Goal: Communication & Community: Participate in discussion

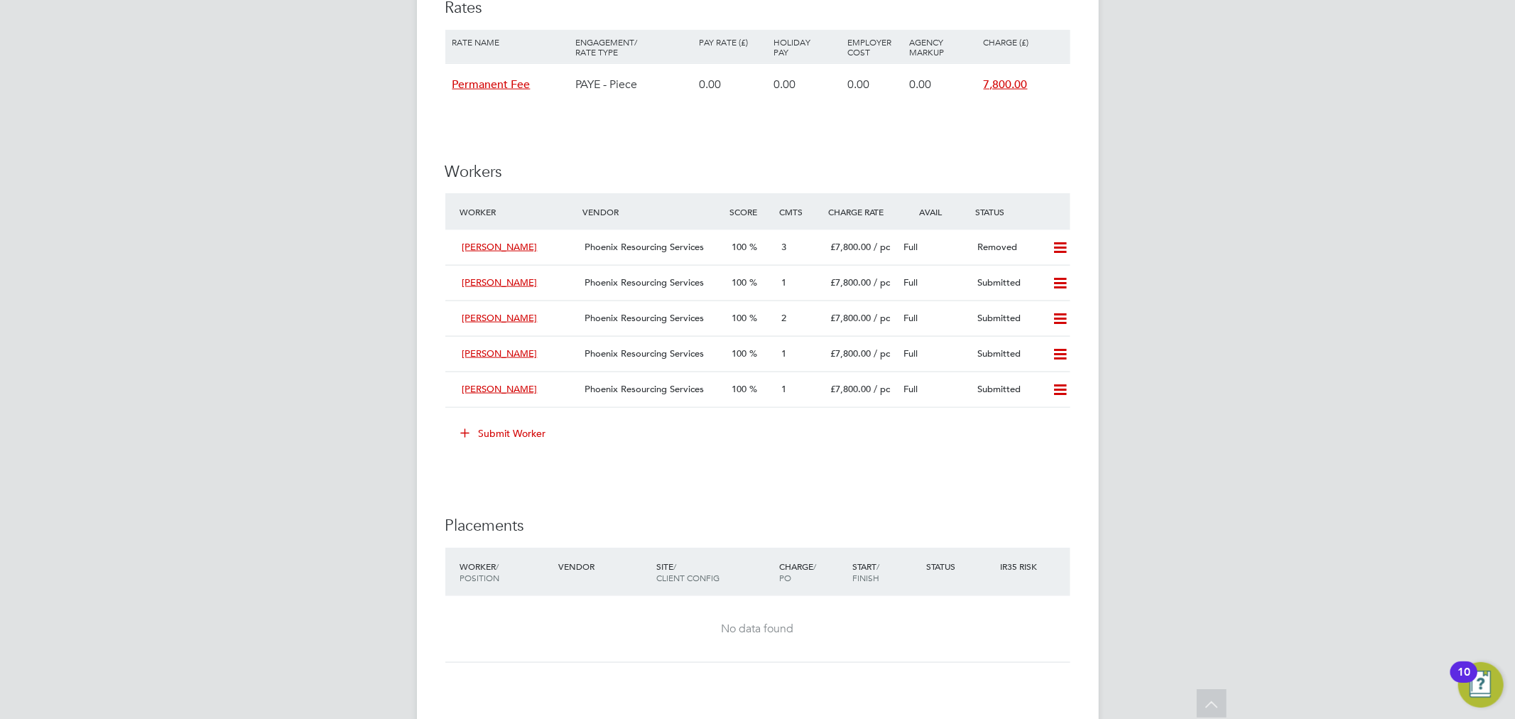
scroll to position [1657, 0]
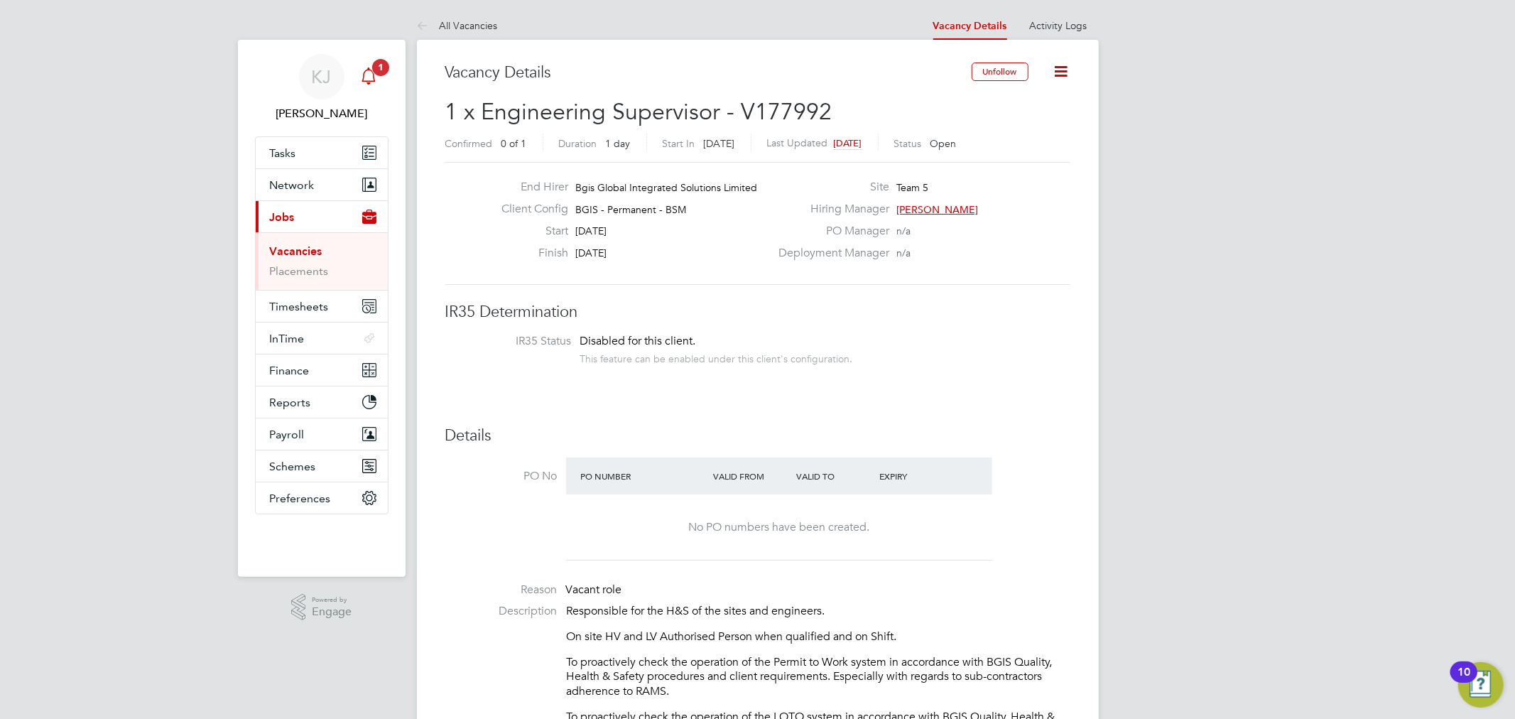
click at [374, 69] on span "1" at bounding box center [380, 67] width 17 height 17
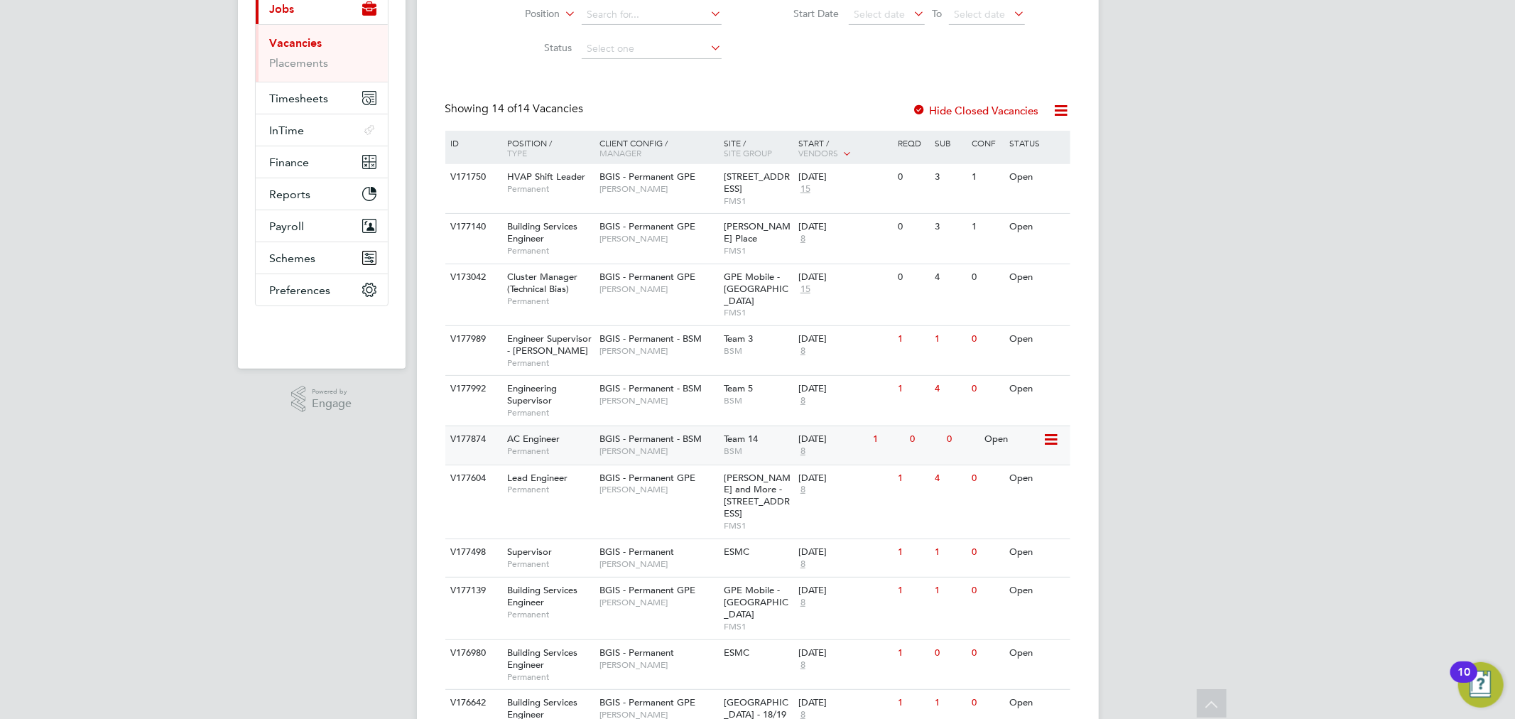
scroll to position [315, 0]
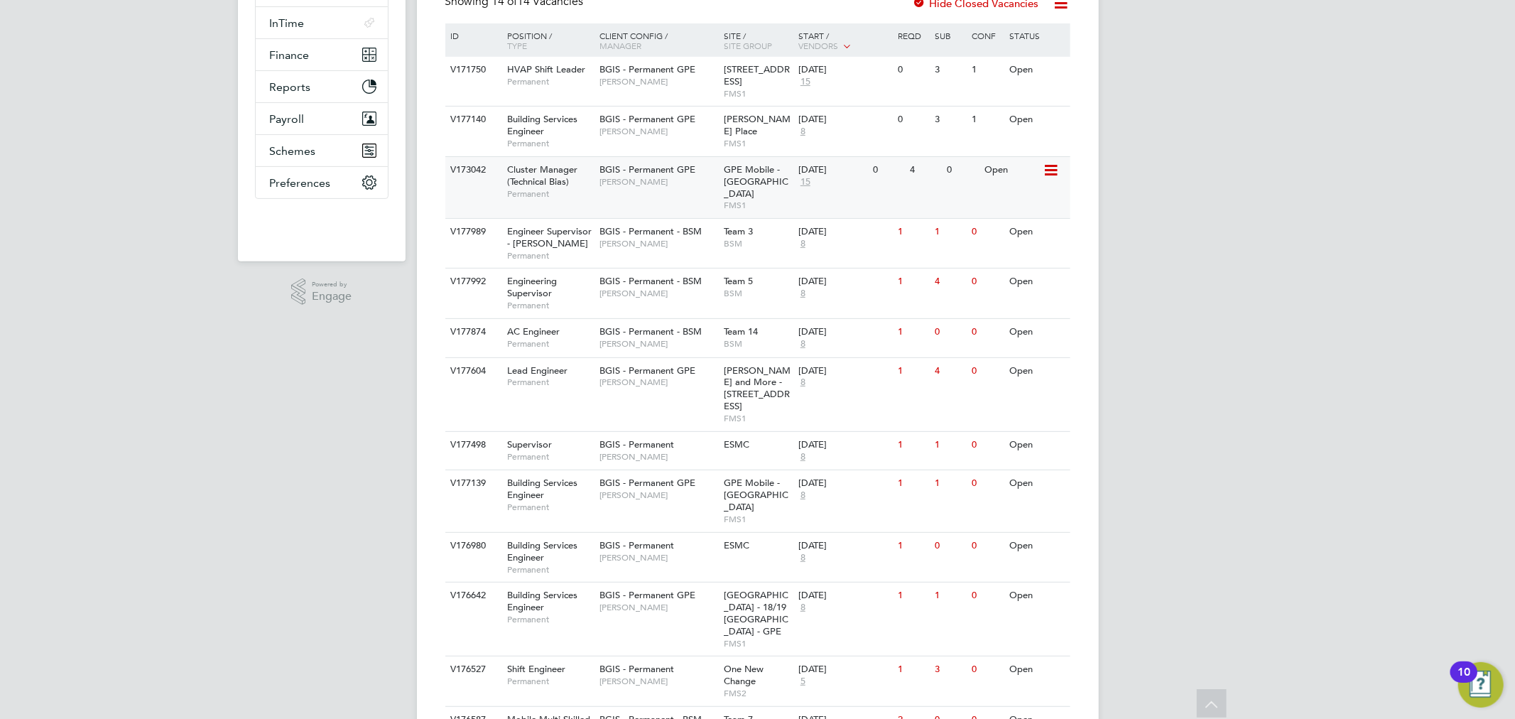
click at [571, 188] on span "Permanent" at bounding box center [549, 193] width 85 height 11
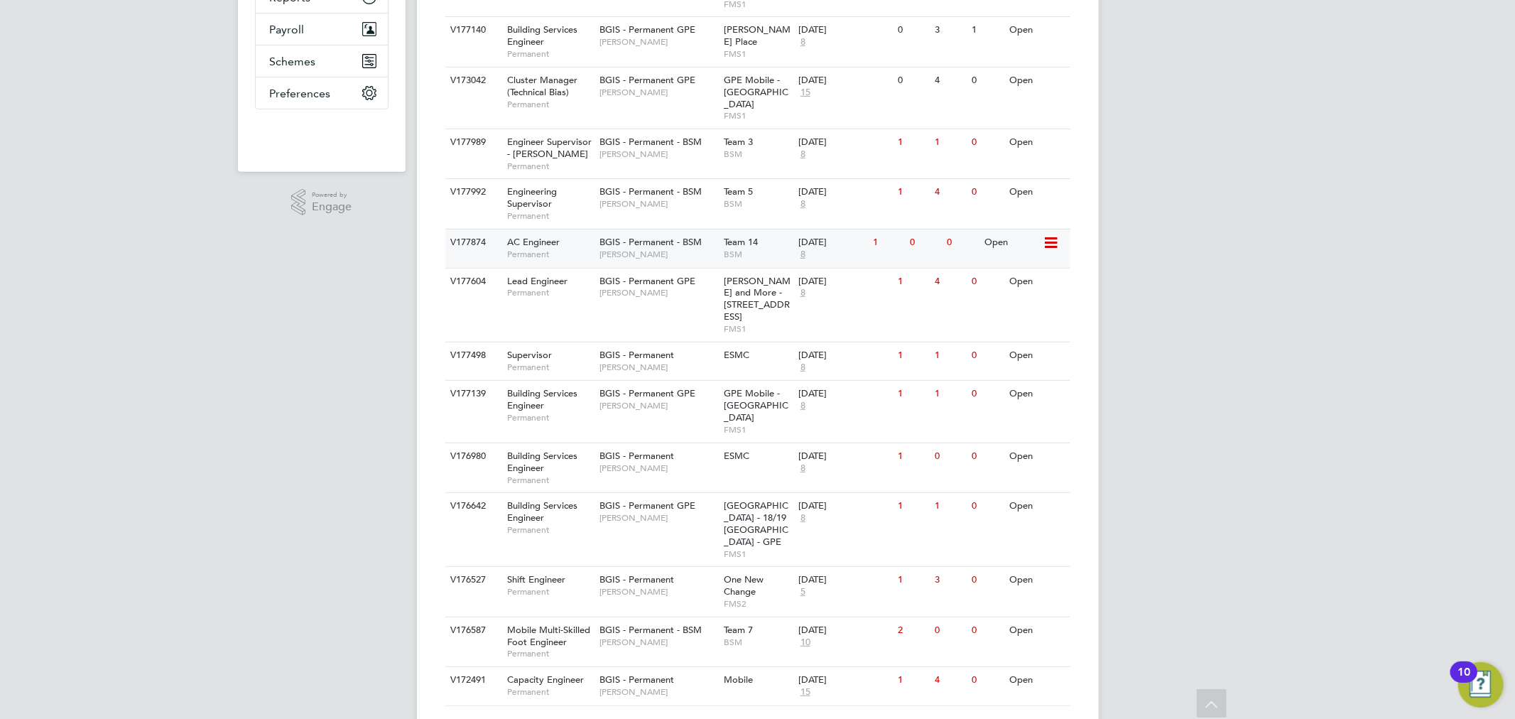
scroll to position [408, 0]
click at [678, 298] on div "V177604 Lead Engineer Permanent BGIS - Permanent GPE Christopher Hewitt Wells a…" at bounding box center [757, 302] width 625 height 74
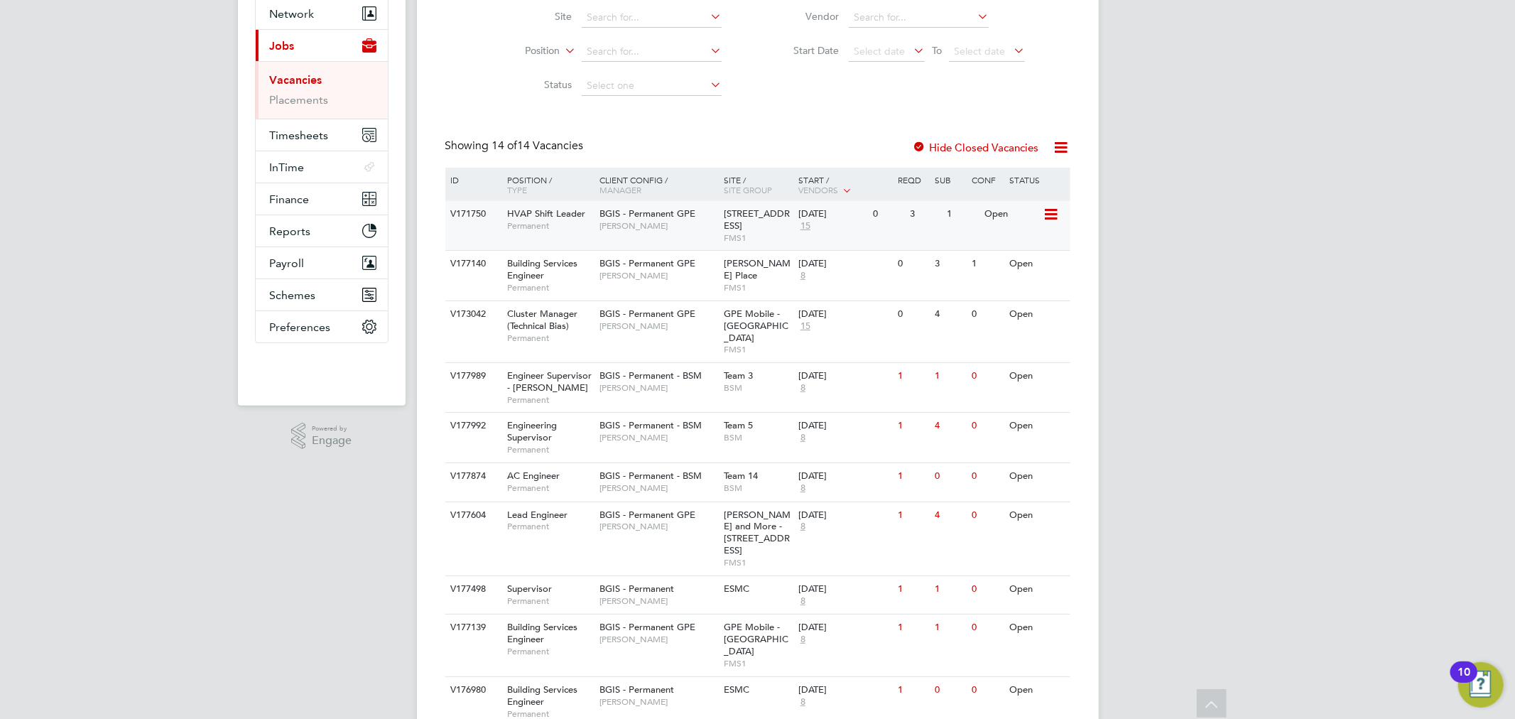
click at [926, 226] on div "3" at bounding box center [924, 214] width 37 height 26
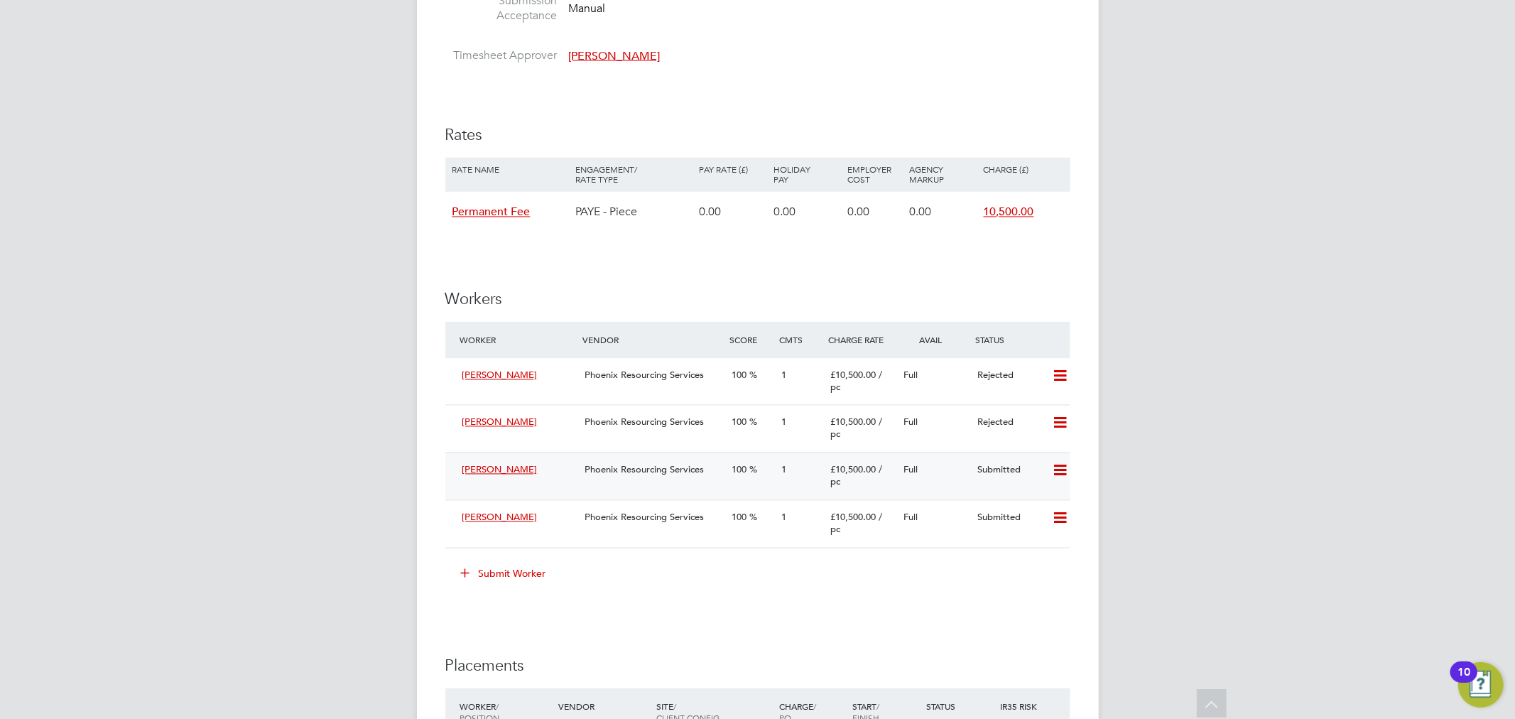
click at [711, 485] on div "Stephen Maguire Phoenix Resourcing Services 100 1 £10,500.00 / pc Full Submitted" at bounding box center [757, 477] width 625 height 48
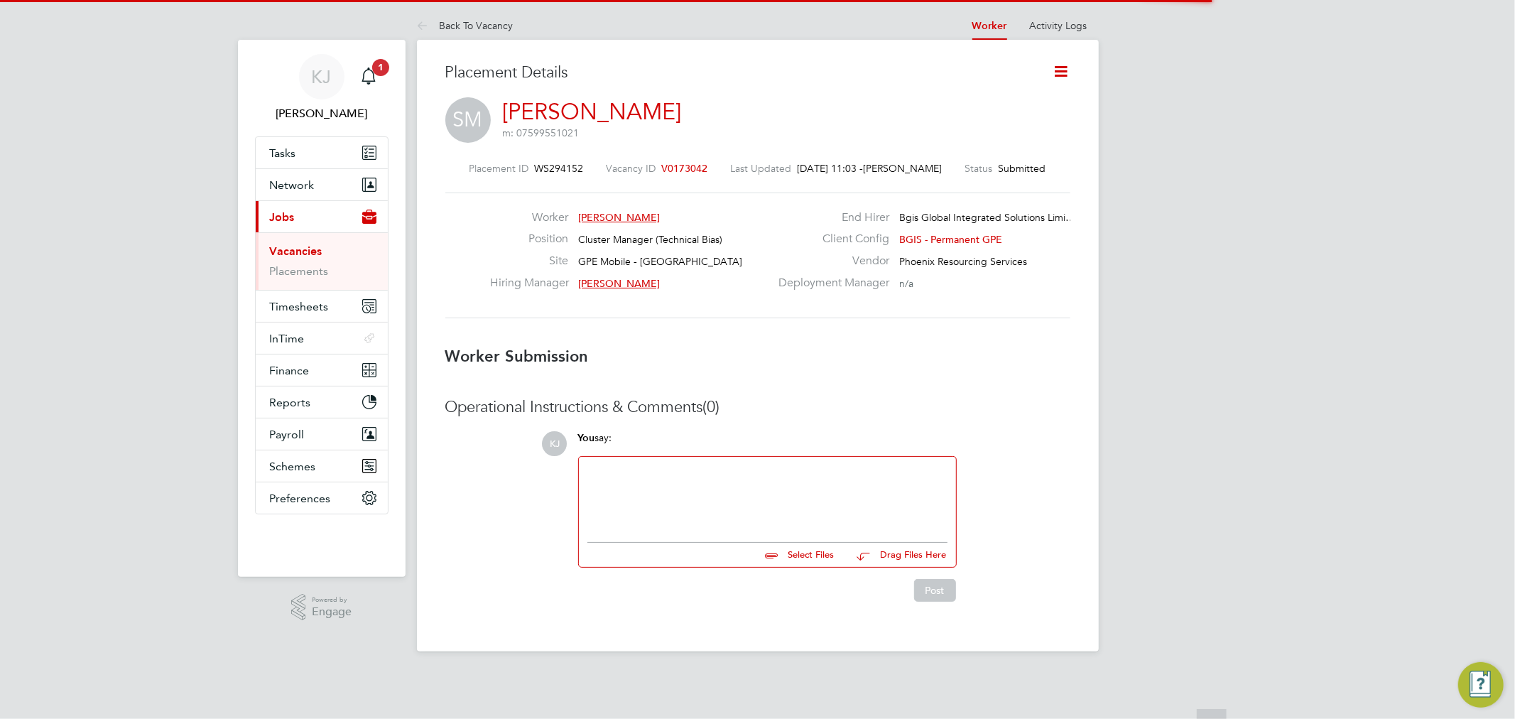
scroll to position [7, 7]
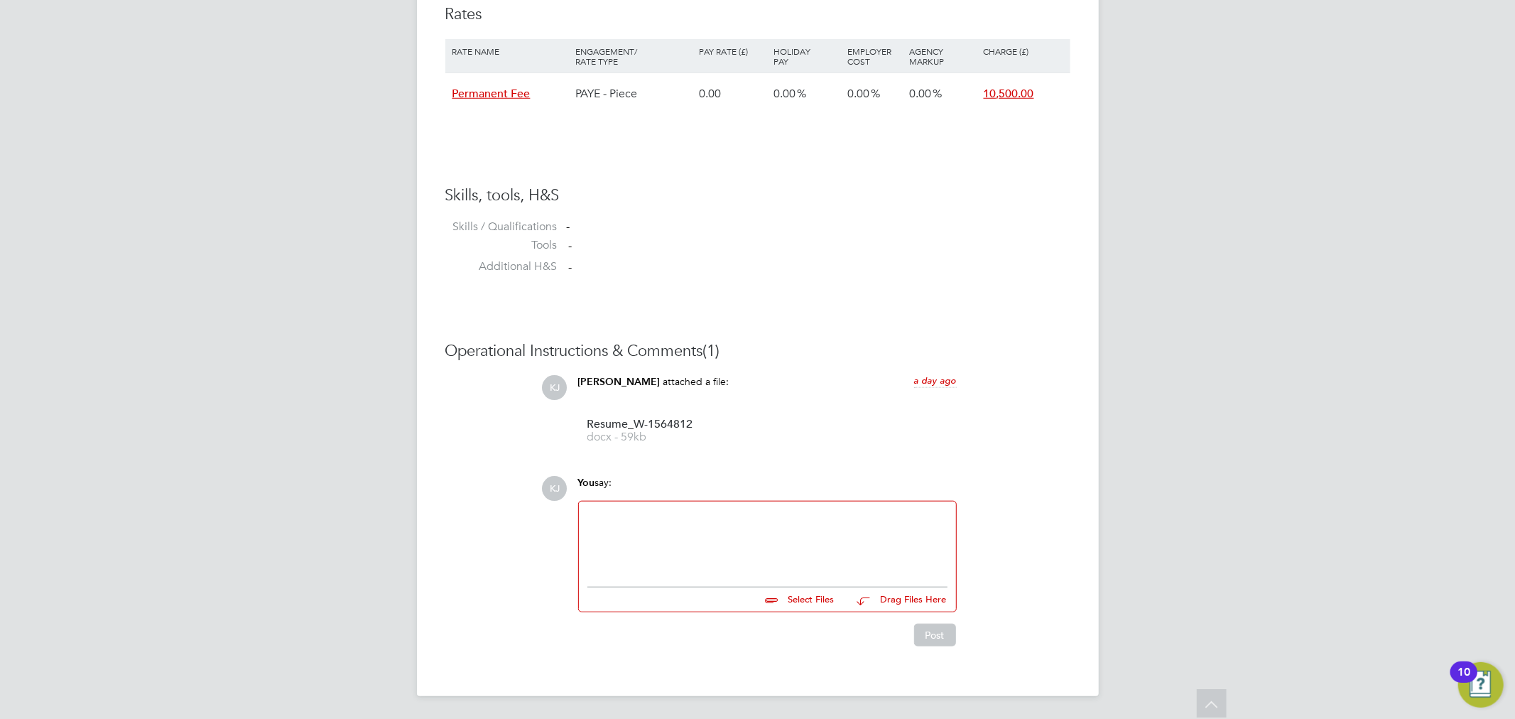
click at [672, 555] on div at bounding box center [767, 540] width 360 height 61
click at [946, 636] on button "Post" at bounding box center [935, 635] width 42 height 23
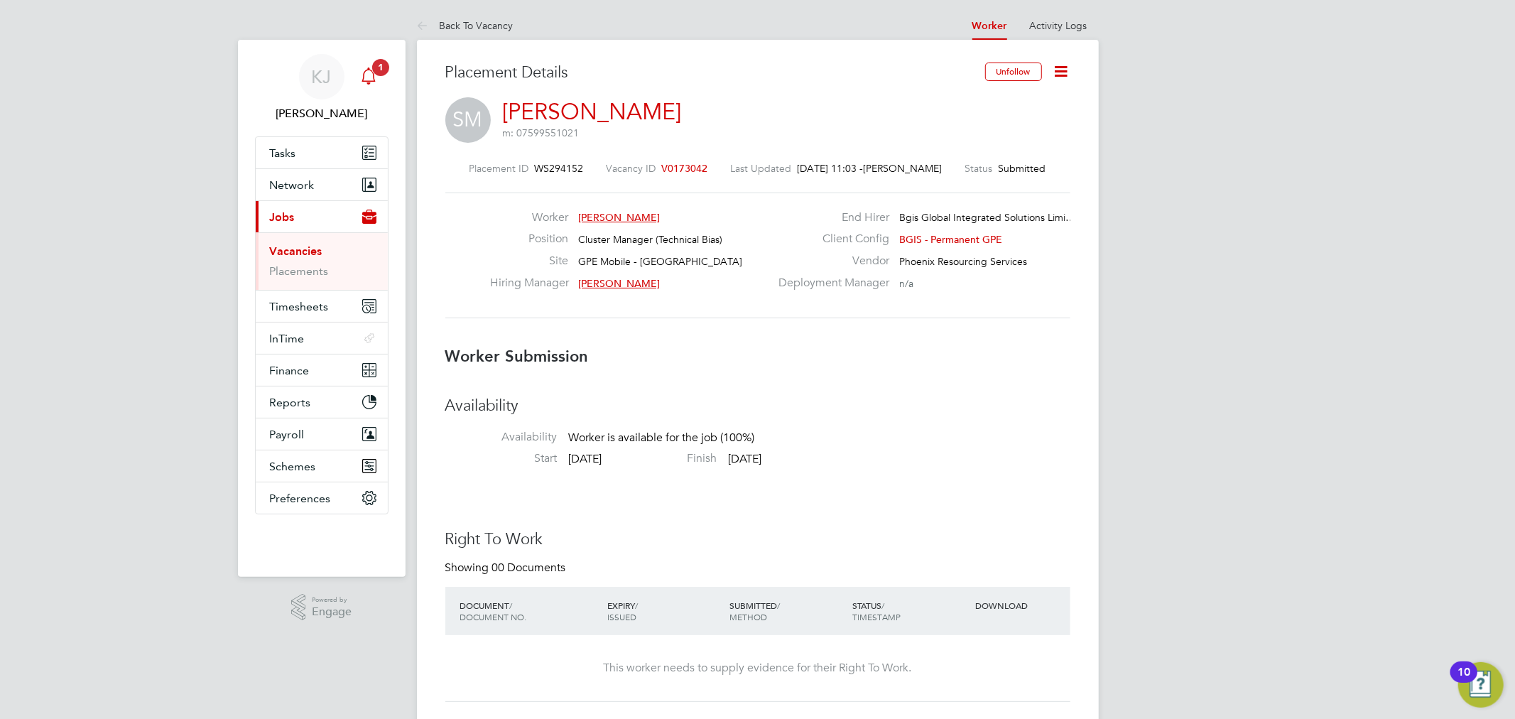
click at [364, 73] on icon "Main navigation" at bounding box center [368, 74] width 13 height 14
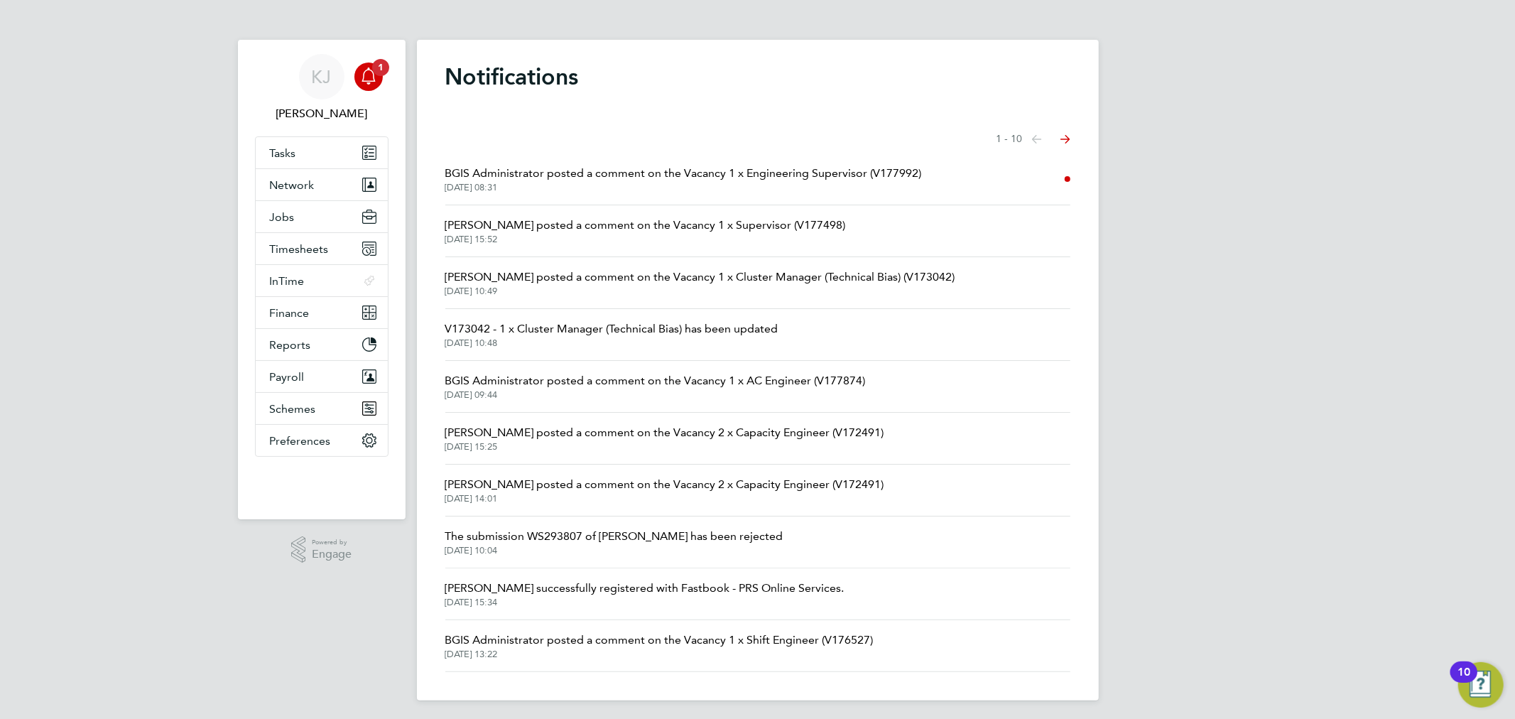
click at [487, 169] on span "BGIS Administrator posted a comment on the Vacancy 1 x Engineering Supervisor (…" at bounding box center [683, 173] width 477 height 17
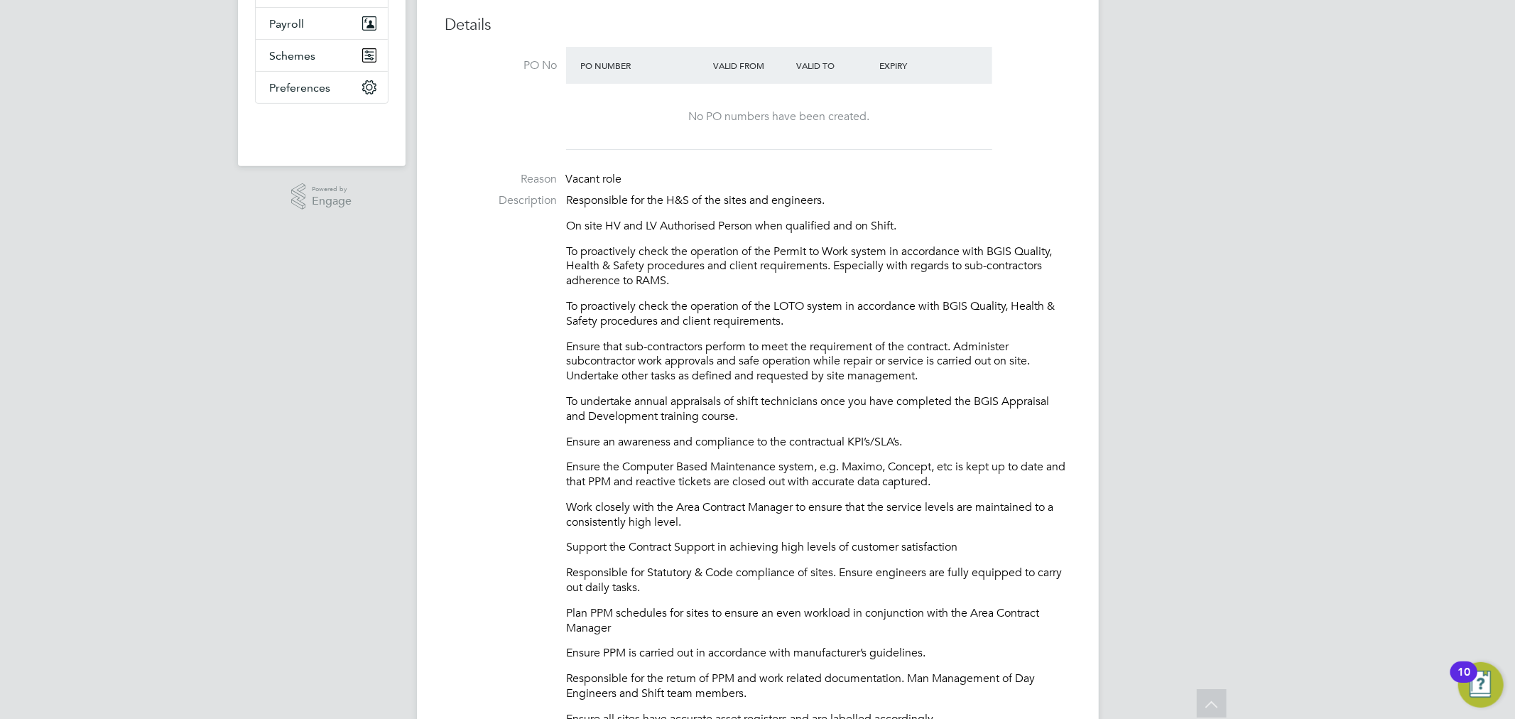
drag, startPoint x: 649, startPoint y: 522, endPoint x: 562, endPoint y: 224, distance: 310.7
click at [562, 224] on li "Description Responsible for the H&S of the sites and engineers. On site HV and …" at bounding box center [757, 520] width 625 height 654
copy div "On site HV and LV Authorised Person when qualified and on Shift. To proactively…"
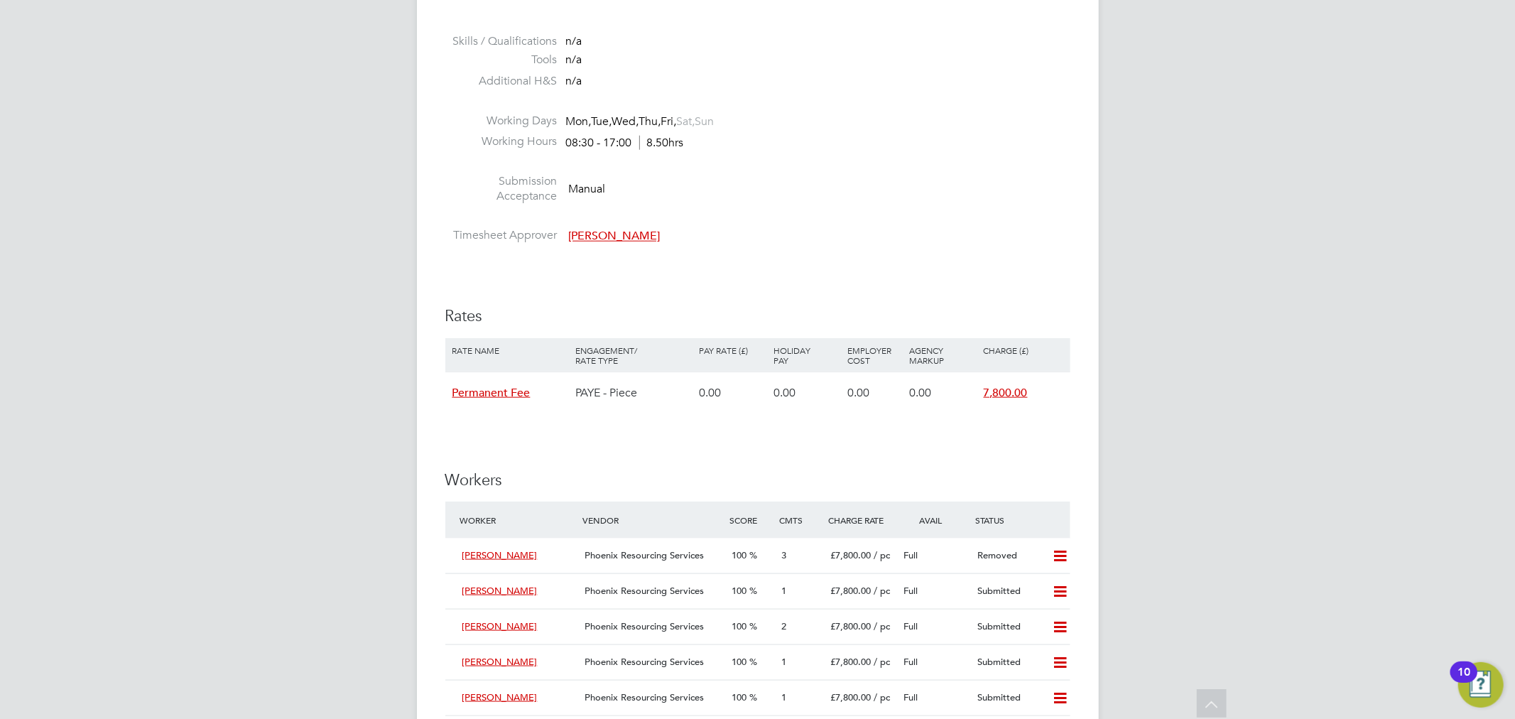
scroll to position [1418, 0]
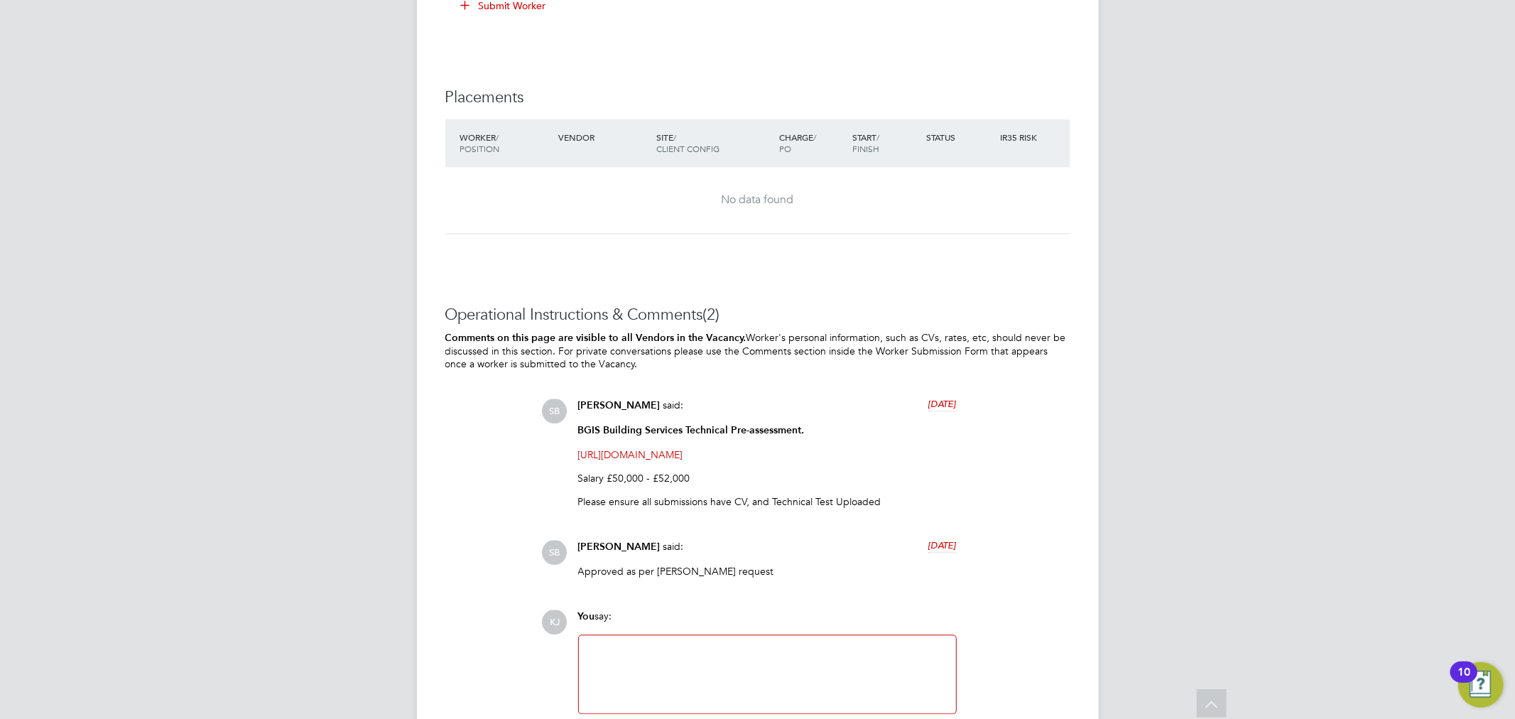
scroll to position [2307, 0]
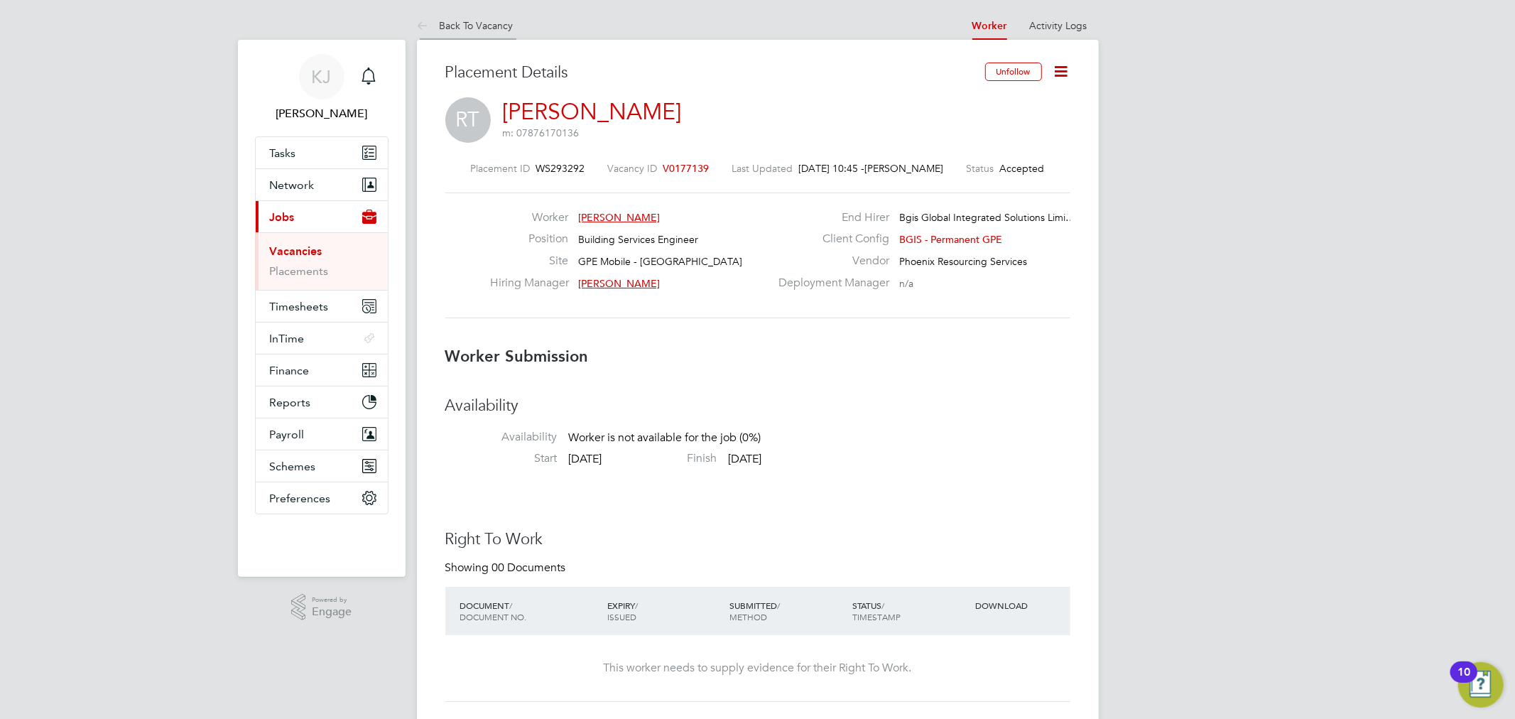
click at [460, 16] on li "Back To Vacancy" at bounding box center [465, 25] width 97 height 28
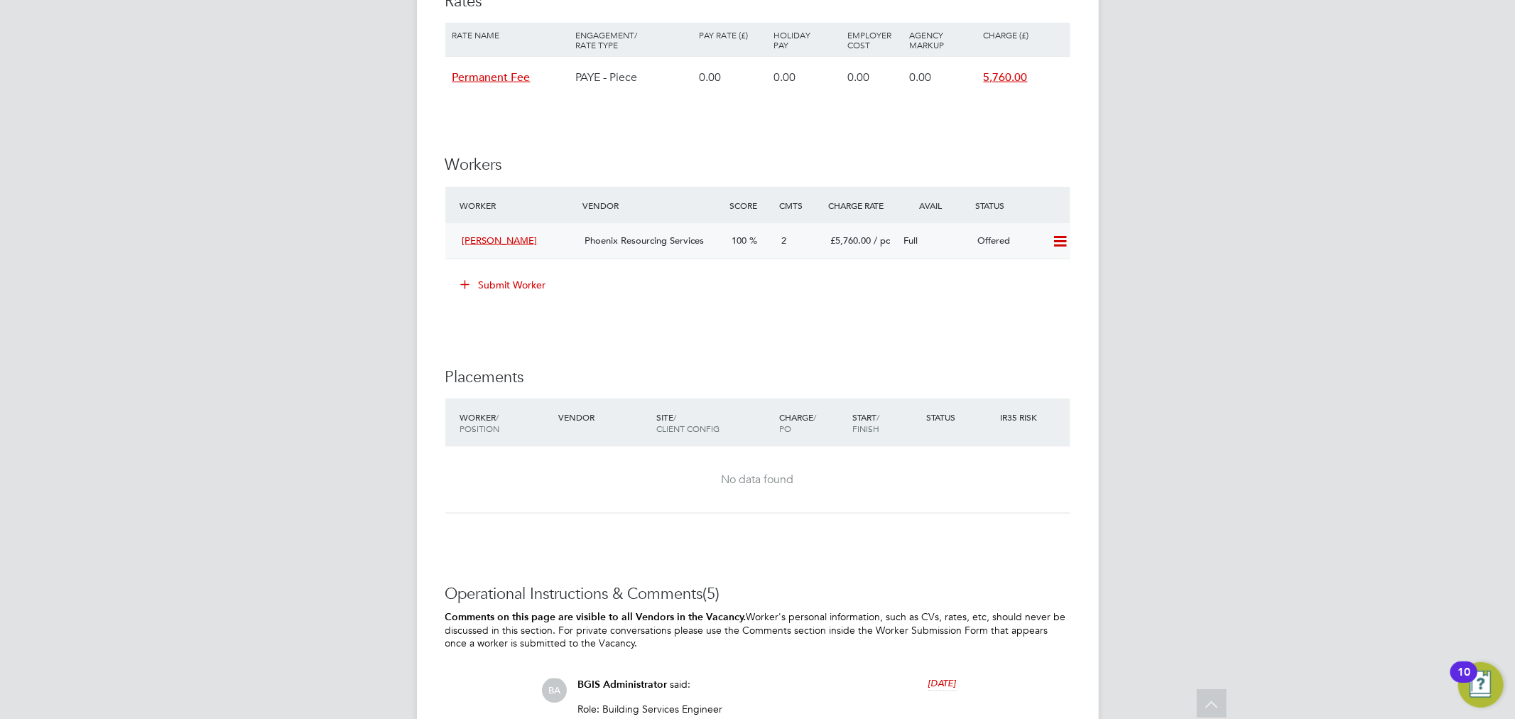
click at [1064, 245] on icon at bounding box center [1060, 241] width 18 height 11
click at [1053, 270] on li "Confirm" at bounding box center [1039, 273] width 54 height 20
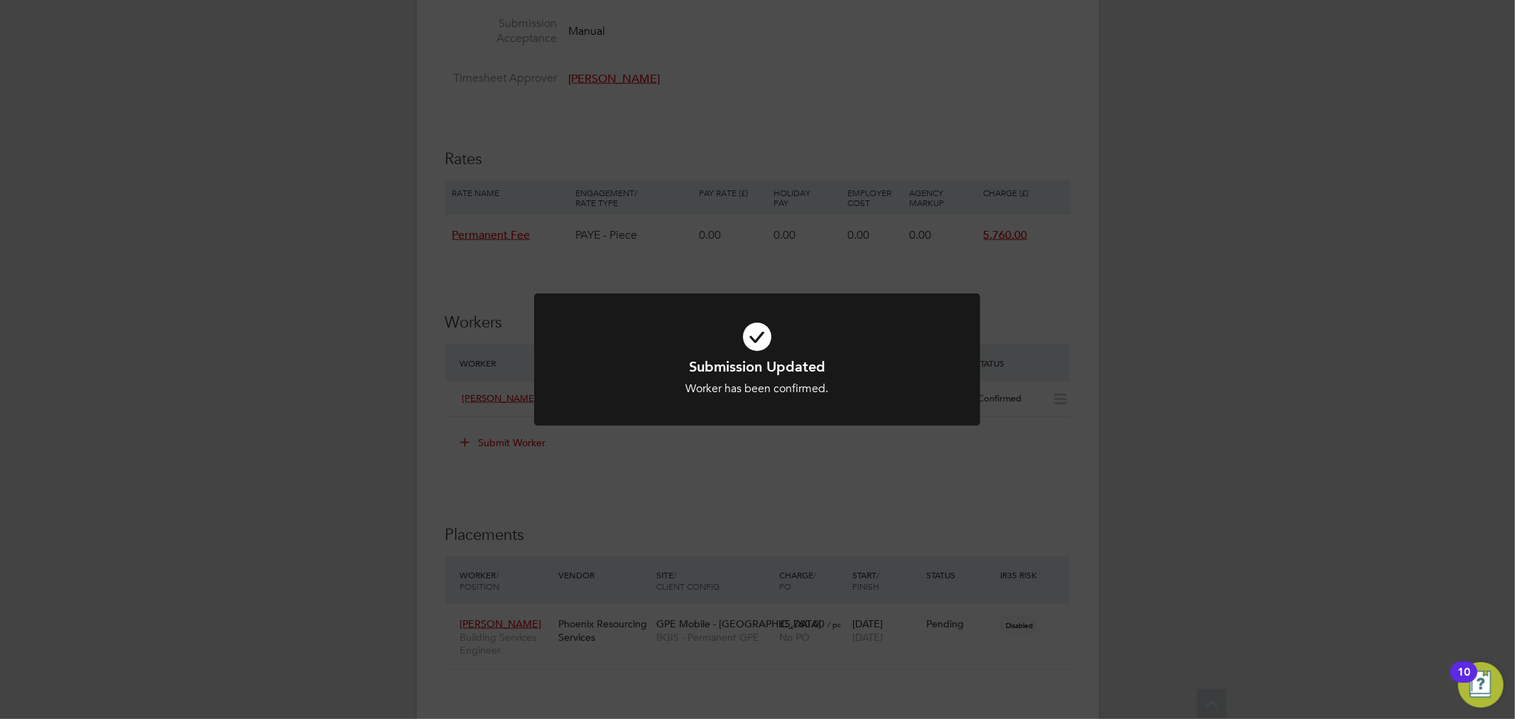
click at [1053, 410] on div "Submission Updated Worker has been confirmed. Cancel Okay" at bounding box center [757, 359] width 1515 height 719
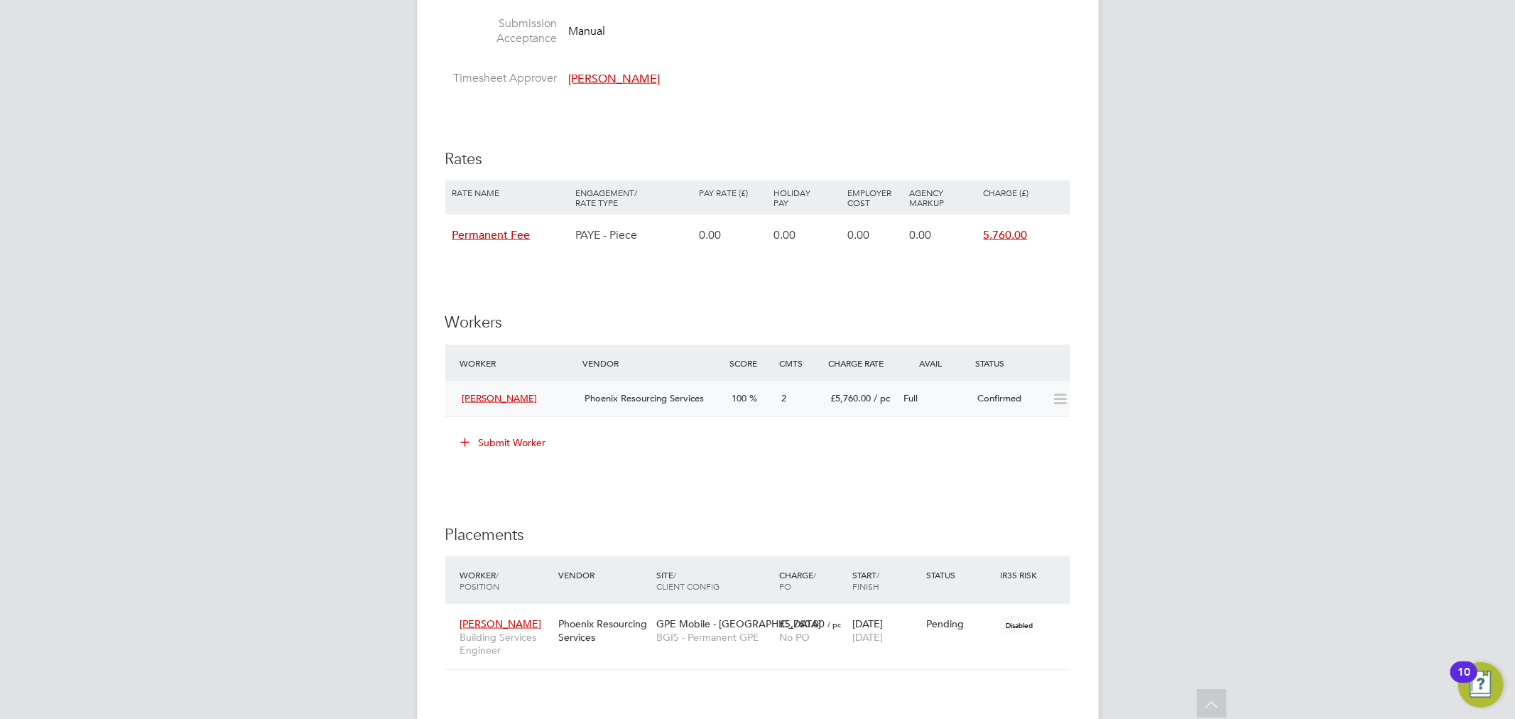
click at [1053, 405] on icon at bounding box center [1060, 399] width 18 height 11
click at [561, 407] on div "Ryvan Thornton" at bounding box center [518, 398] width 123 height 23
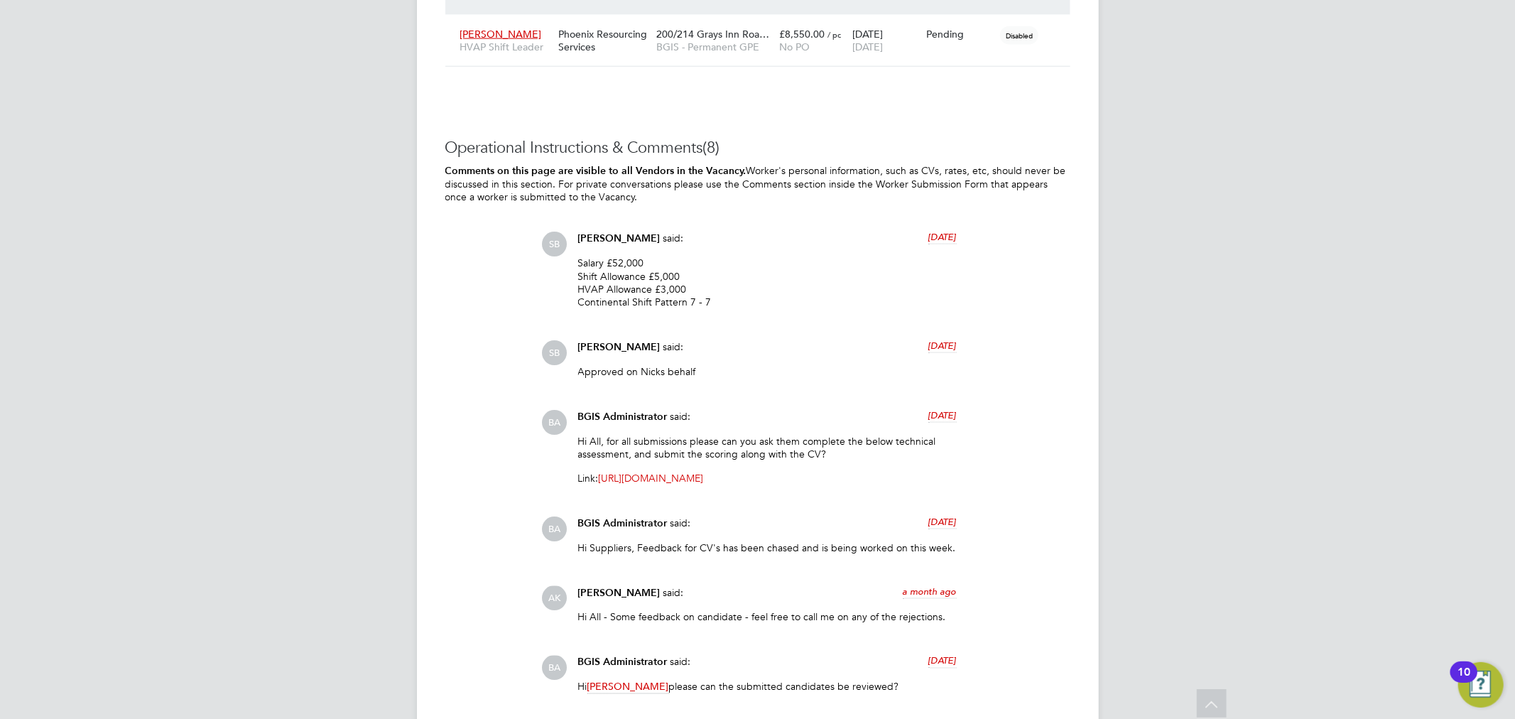
scroll to position [1478, 0]
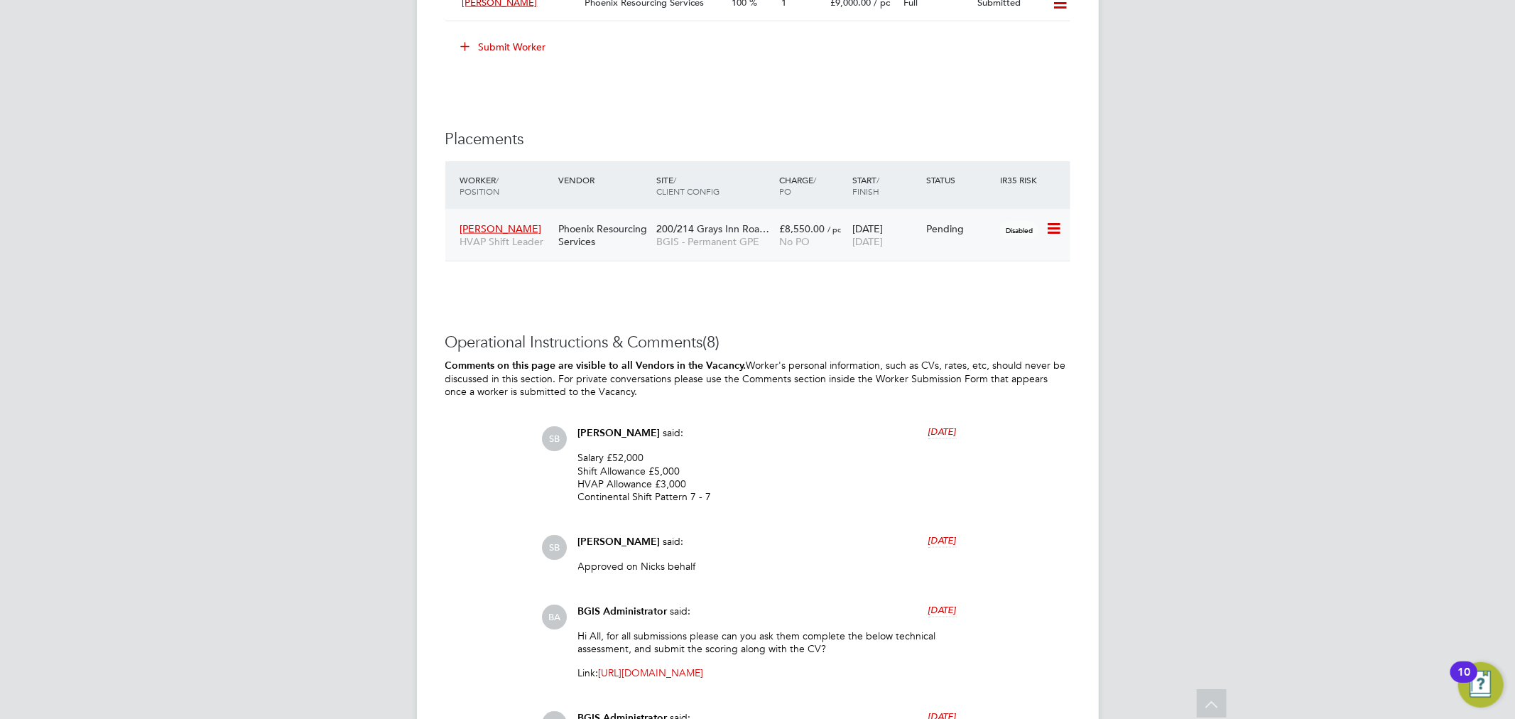
click at [1060, 233] on icon at bounding box center [1053, 228] width 14 height 17
